Goal: Browse casually

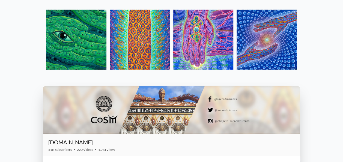
scroll to position [589, 0]
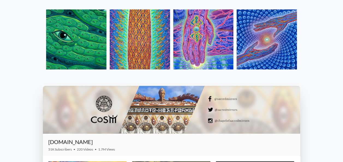
click at [68, 53] on img at bounding box center [76, 40] width 60 height 60
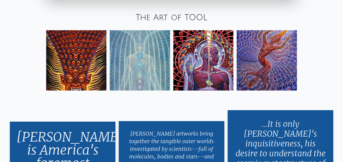
scroll to position [851, 0]
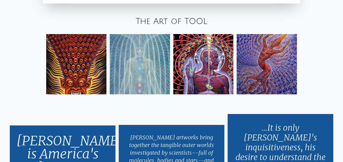
click at [78, 49] on img at bounding box center [76, 64] width 60 height 60
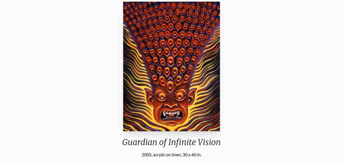
scroll to position [153, 0]
